Goal: Task Accomplishment & Management: Manage account settings

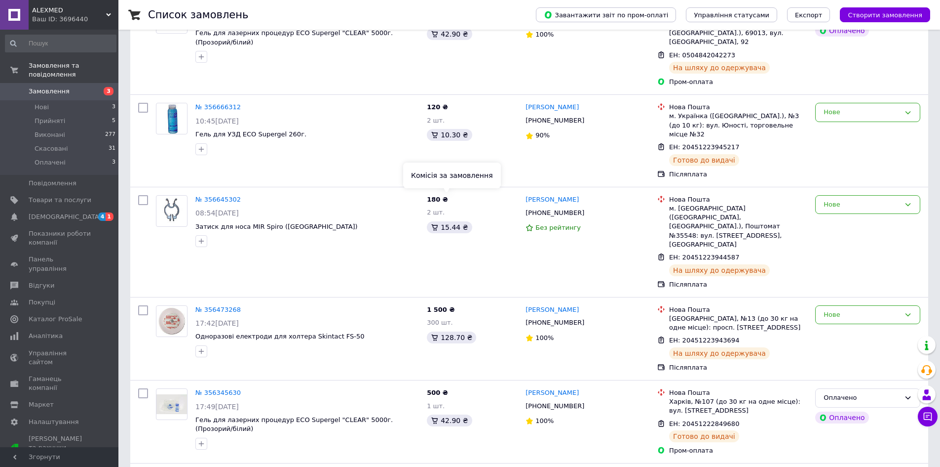
scroll to position [99, 0]
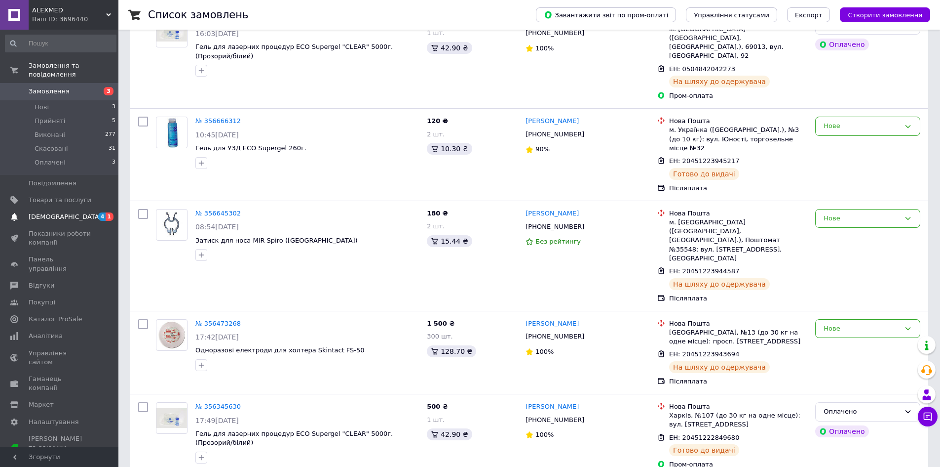
click at [69, 208] on link "[DEMOGRAPHIC_DATA] 4 1" at bounding box center [60, 216] width 121 height 17
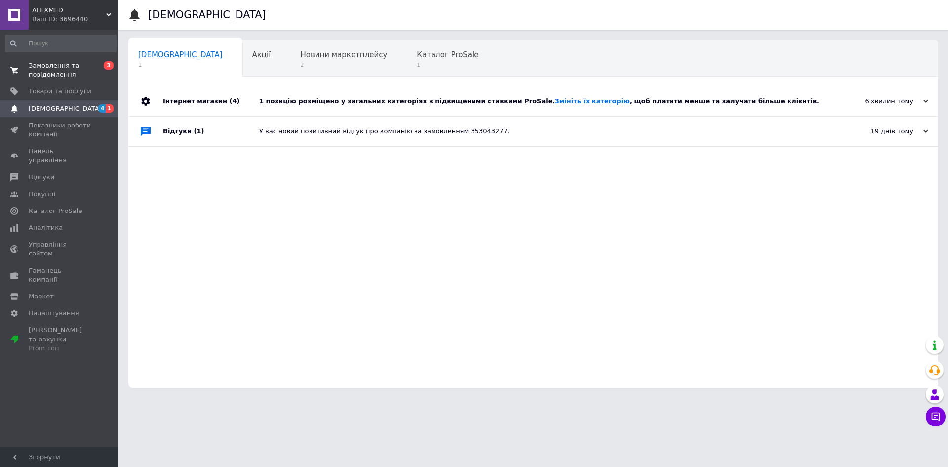
click at [70, 62] on span "Замовлення та повідомлення" at bounding box center [60, 70] width 63 height 18
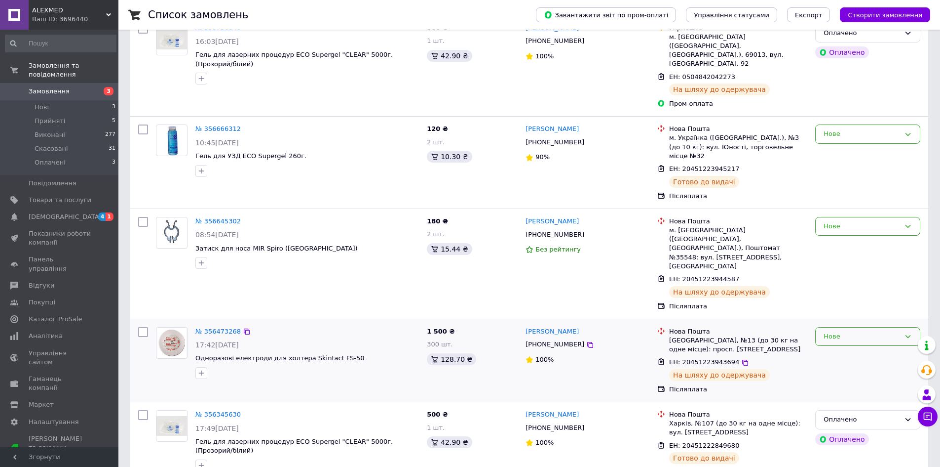
scroll to position [99, 0]
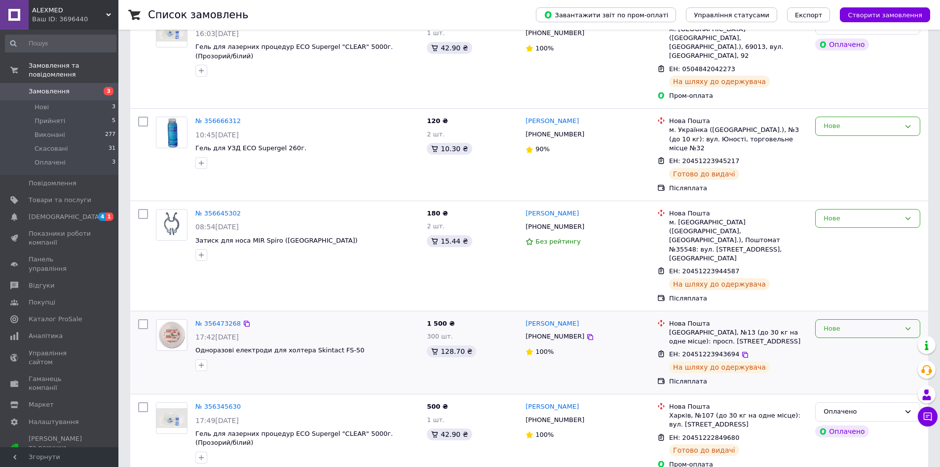
click at [894, 323] on div "Нове" at bounding box center [862, 328] width 77 height 10
click at [851, 340] on li "Прийнято" at bounding box center [868, 349] width 104 height 18
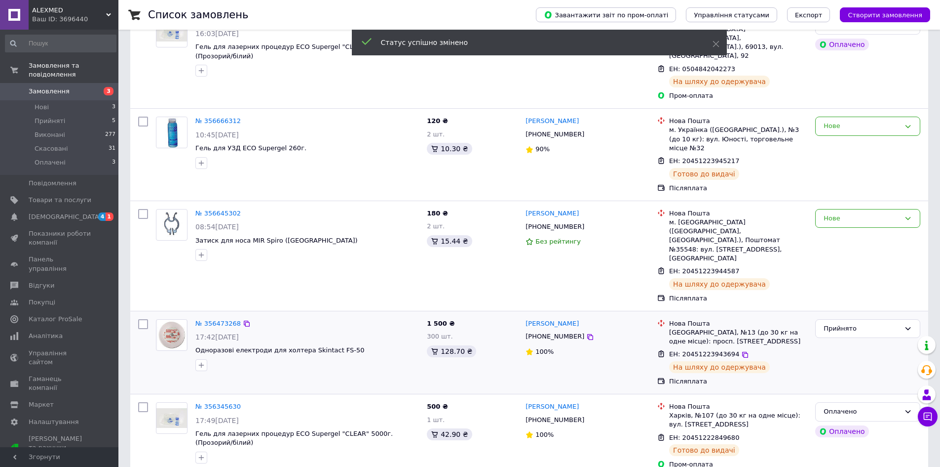
click at [909, 217] on icon at bounding box center [908, 218] width 5 height 3
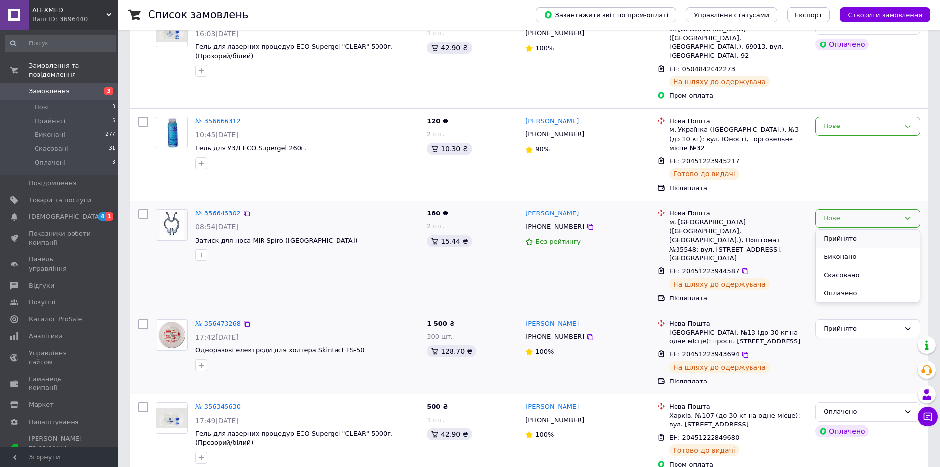
click at [864, 230] on li "Прийнято" at bounding box center [868, 239] width 104 height 18
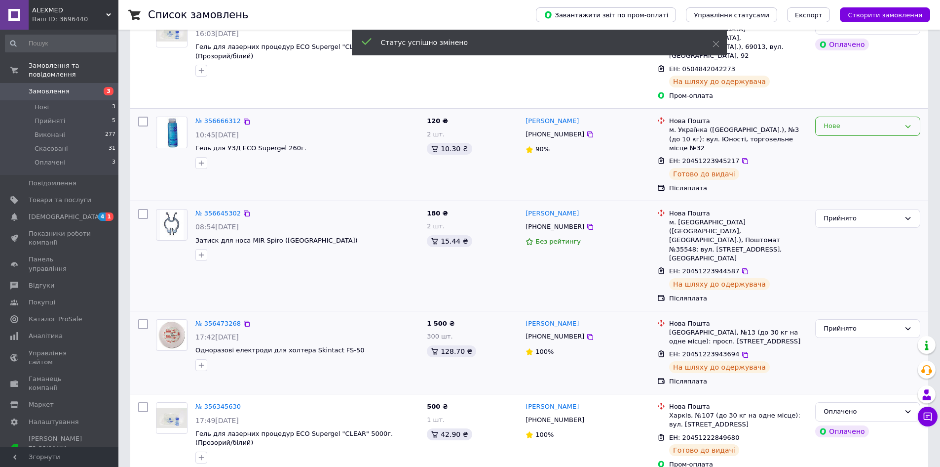
click at [910, 122] on icon at bounding box center [908, 126] width 8 height 8
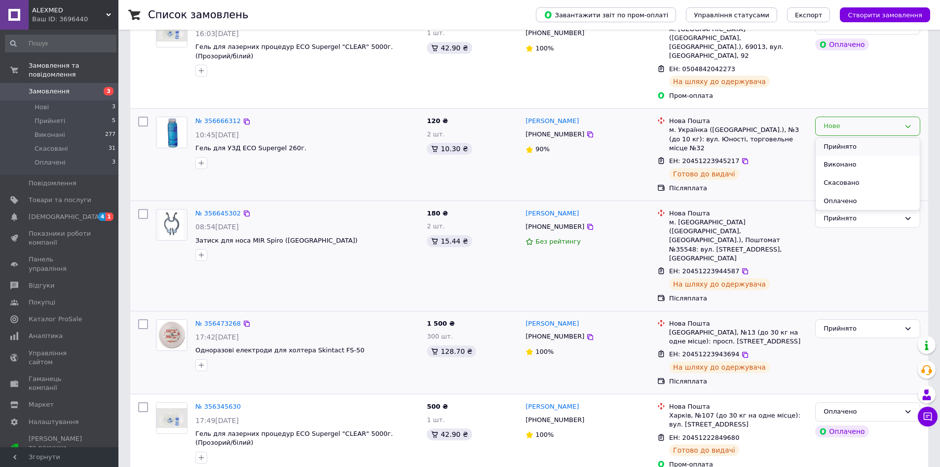
click at [863, 138] on li "Прийнято" at bounding box center [868, 147] width 104 height 18
click at [516, 12] on div "Список замовлень" at bounding box center [332, 15] width 368 height 30
